Goal: Task Accomplishment & Management: Manage account settings

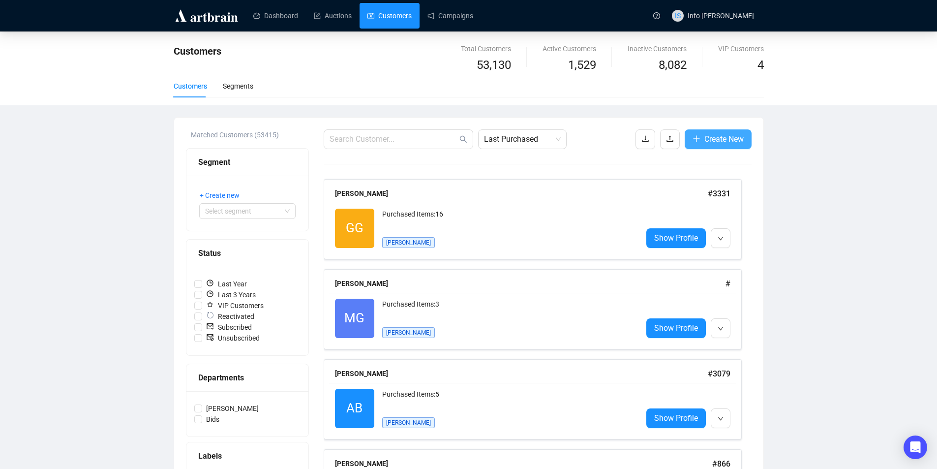
click at [714, 141] on span "Create New" at bounding box center [723, 139] width 39 height 12
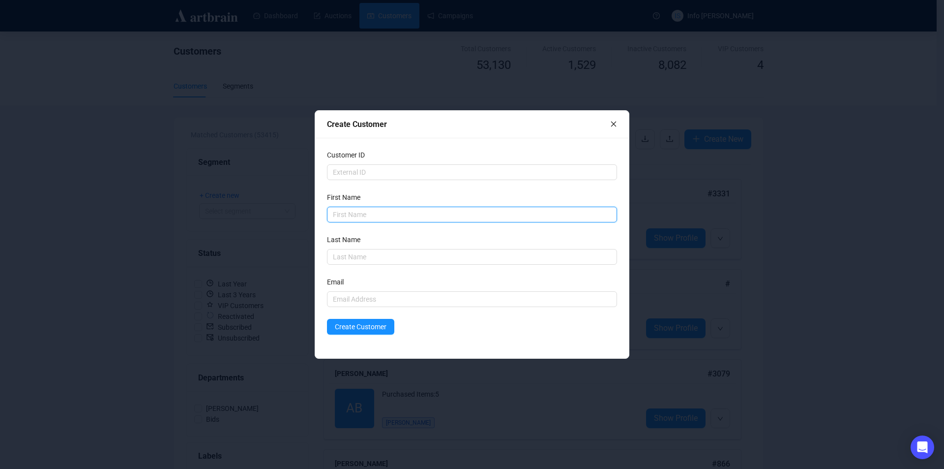
click at [366, 214] on input "text" at bounding box center [472, 214] width 290 height 16
click at [206, 231] on div "Create Customer Customer ID First Name First Name is required Last Name Email C…" at bounding box center [472, 234] width 944 height 469
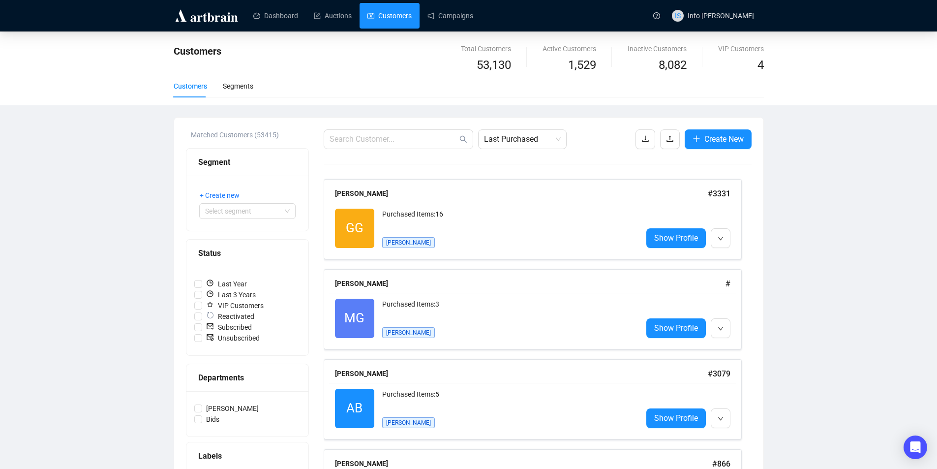
drag, startPoint x: 388, startPoint y: 128, endPoint x: 380, endPoint y: 150, distance: 23.6
click at [379, 140] on input "text" at bounding box center [393, 139] width 128 height 12
paste input "[PERSON_NAME] <[PERSON_NAME][EMAIL_ADDRESS][PERSON_NAME][DOMAIN_NAME]>"
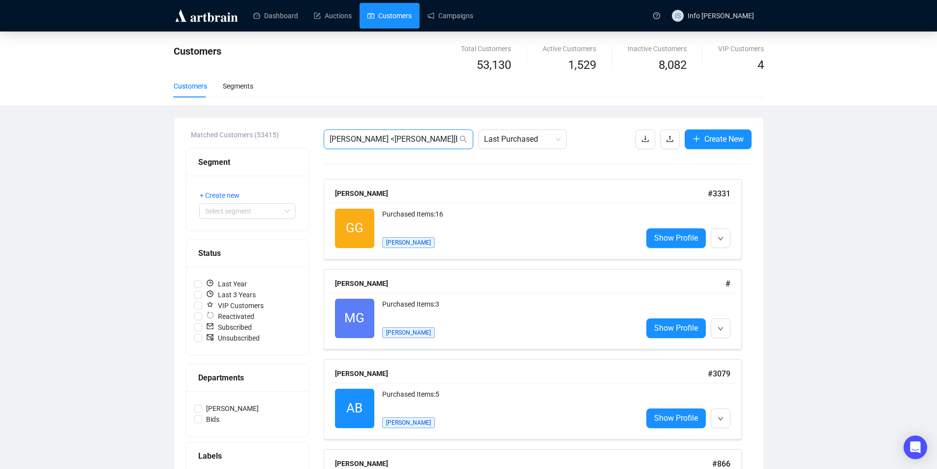
scroll to position [0, 55]
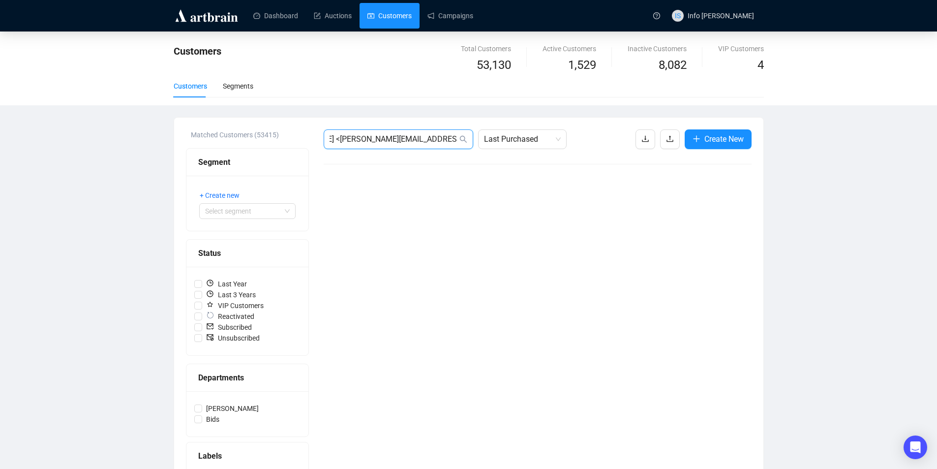
click at [379, 138] on input "[PERSON_NAME] <[PERSON_NAME][EMAIL_ADDRESS][PERSON_NAME][DOMAIN_NAME]>" at bounding box center [393, 139] width 128 height 12
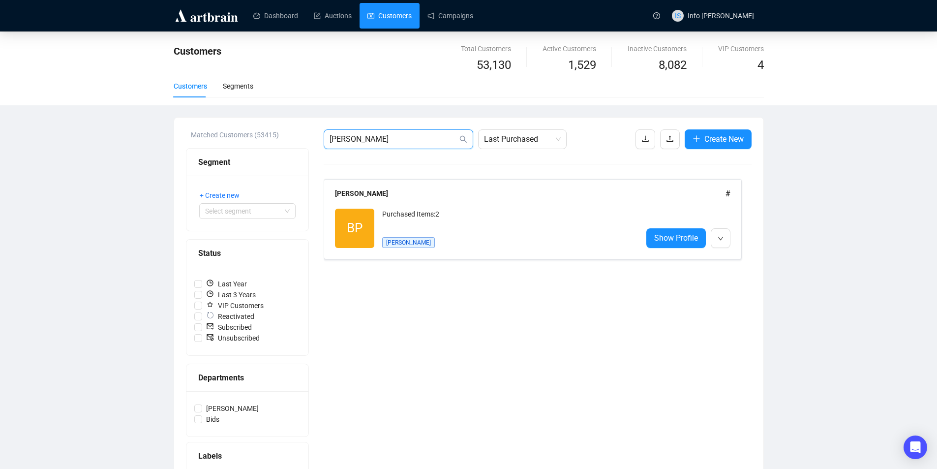
type input "[PERSON_NAME]"
click at [477, 191] on div "[PERSON_NAME]" at bounding box center [530, 193] width 390 height 11
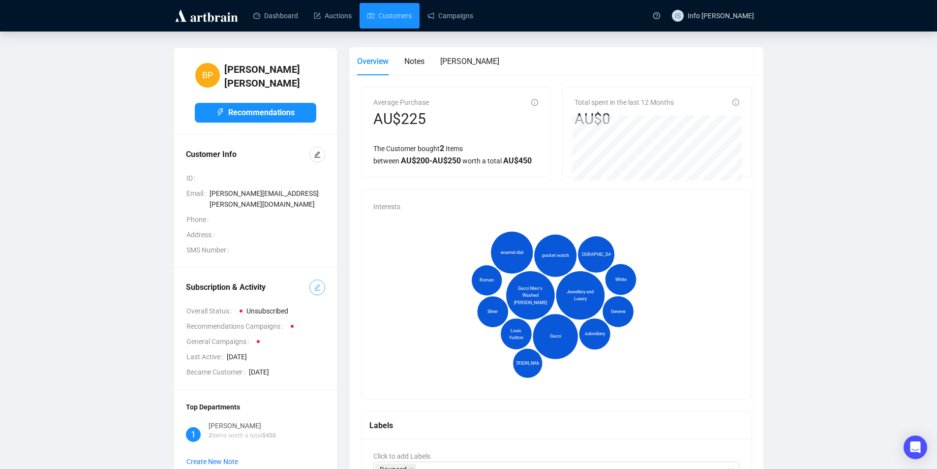
click at [316, 284] on icon "edit" at bounding box center [317, 287] width 6 height 6
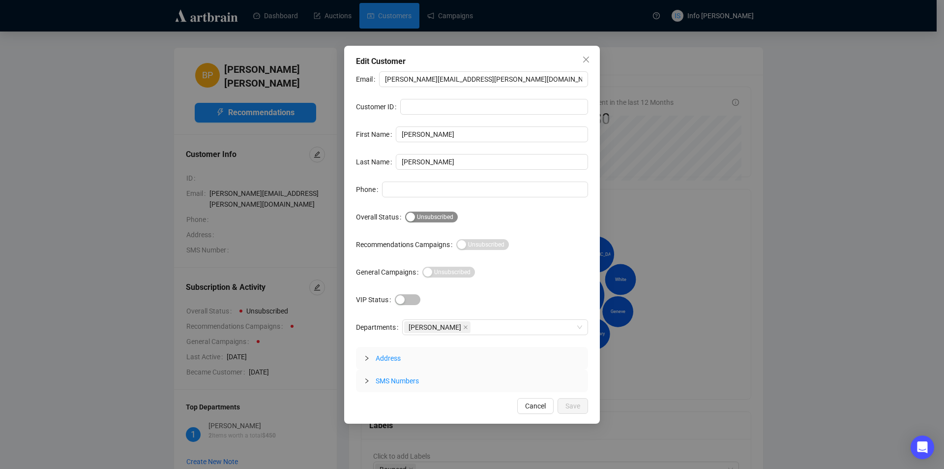
click at [408, 217] on div "button" at bounding box center [410, 216] width 9 height 9
click at [580, 402] on button "Save" at bounding box center [573, 406] width 30 height 16
